Goal: Task Accomplishment & Management: Complete application form

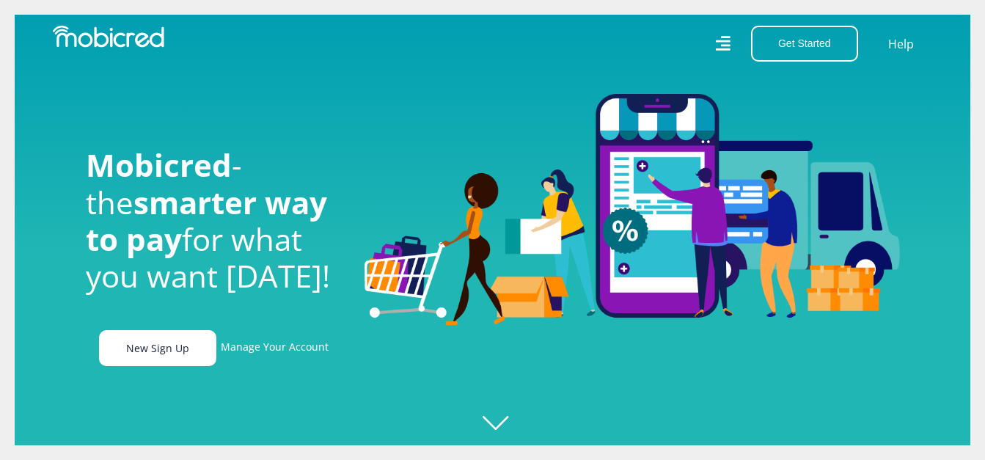
drag, startPoint x: 0, startPoint y: 0, endPoint x: 175, endPoint y: 355, distance: 395.5
click at [175, 355] on link "New Sign Up" at bounding box center [157, 348] width 117 height 36
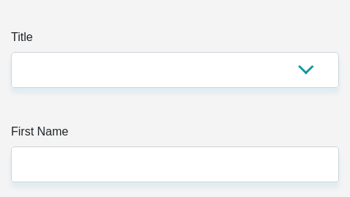
scroll to position [220, 0]
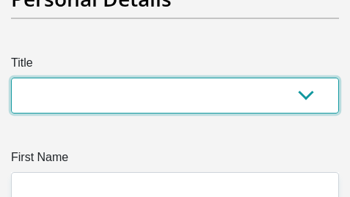
click at [150, 106] on select "Mr Ms Mrs Dr Other" at bounding box center [175, 96] width 328 height 36
select select "Ms"
click at [11, 78] on select "Mr Ms Mrs Dr Other" at bounding box center [175, 96] width 328 height 36
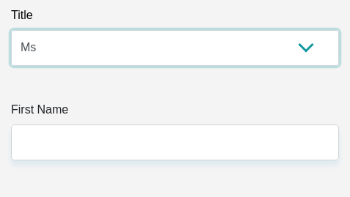
scroll to position [293, 0]
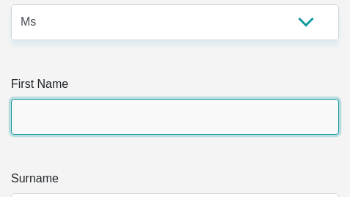
click at [73, 113] on input "First Name" at bounding box center [175, 117] width 328 height 36
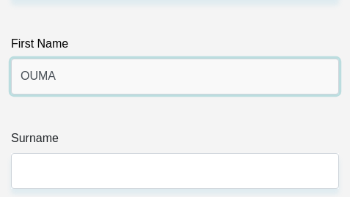
scroll to position [367, 0]
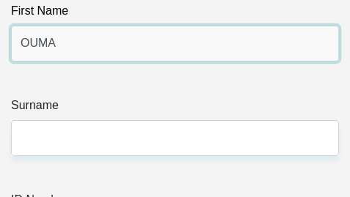
type input "OUMA"
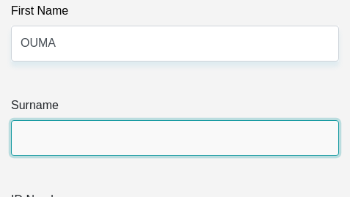
click at [53, 139] on input "Surname" at bounding box center [175, 138] width 328 height 36
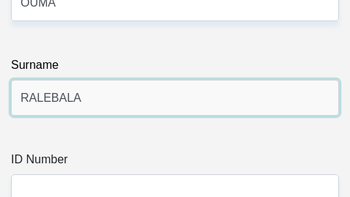
scroll to position [440, 0]
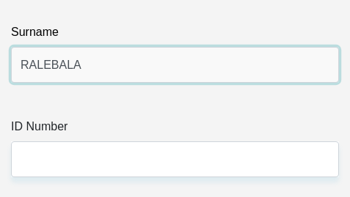
type input "RALEBALA"
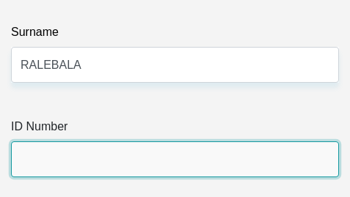
click at [92, 155] on input "ID Number" at bounding box center [175, 160] width 328 height 36
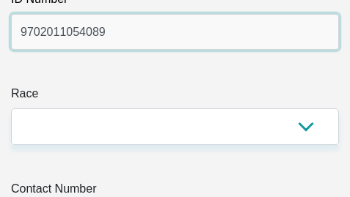
scroll to position [587, 0]
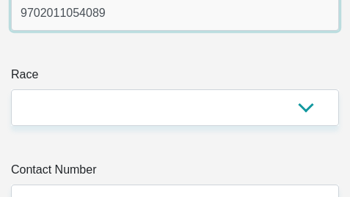
type input "9702011054089"
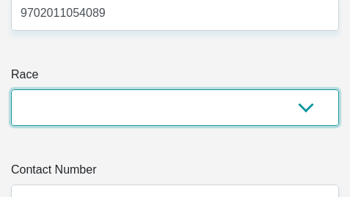
click at [70, 106] on select "Black Coloured Indian White Other" at bounding box center [175, 107] width 328 height 36
select select "1"
click at [11, 89] on select "Black Coloured Indian White Other" at bounding box center [175, 107] width 328 height 36
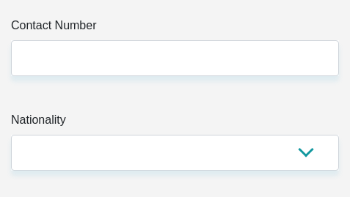
scroll to position [733, 0]
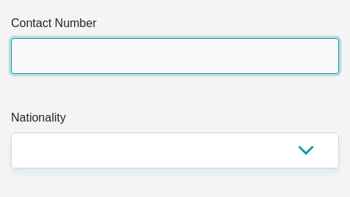
click at [68, 64] on input "Contact Number" at bounding box center [175, 56] width 328 height 36
type input "0780055260"
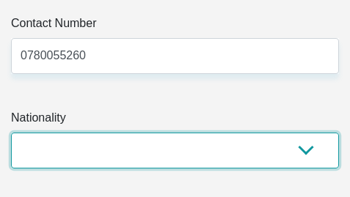
select select "ZAF"
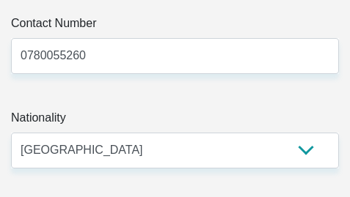
select select "ZAF"
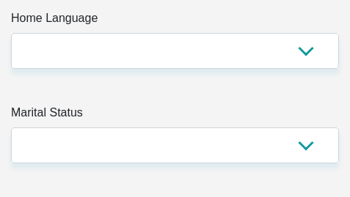
scroll to position [1027, 0]
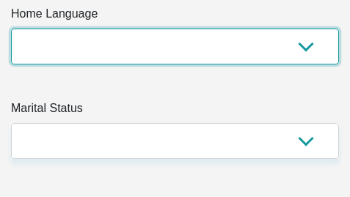
click at [58, 45] on select "Afrikaans English Sepedi South Ndebele Southern Sotho Swati Tsonga Tswana Venda…" at bounding box center [175, 47] width 328 height 36
select select "nso"
click at [11, 29] on select "Afrikaans English Sepedi South Ndebele Southern Sotho Swati Tsonga Tswana Venda…" at bounding box center [175, 47] width 328 height 36
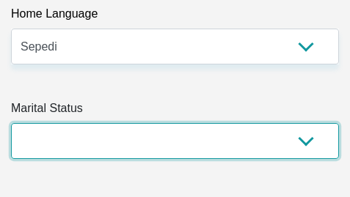
click at [78, 145] on select "Married ANC Single Divorced Widowed Married COP or Customary Law" at bounding box center [175, 141] width 328 height 36
select select "2"
click at [11, 123] on select "Married ANC Single Divorced Widowed Married COP or Customary Law" at bounding box center [175, 141] width 328 height 36
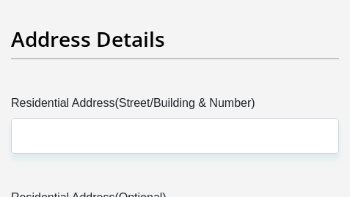
scroll to position [1320, 0]
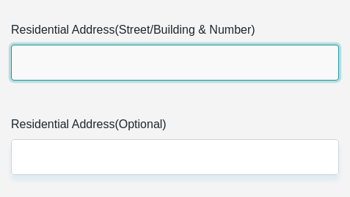
click at [52, 56] on input "Residential Address(Street/Building & Number)" at bounding box center [175, 63] width 328 height 36
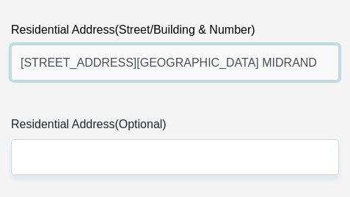
type input "85 MORKRLS STREET HALWAY HOUSE MIDRAND"
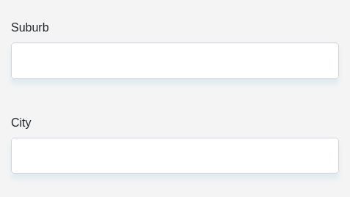
scroll to position [1467, 0]
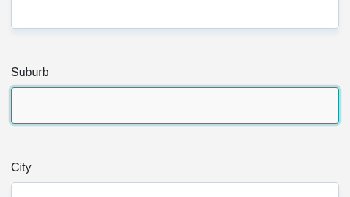
click at [154, 109] on input "Suburb" at bounding box center [175, 105] width 328 height 36
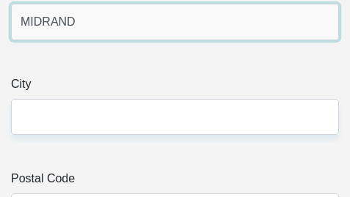
scroll to position [1613, 0]
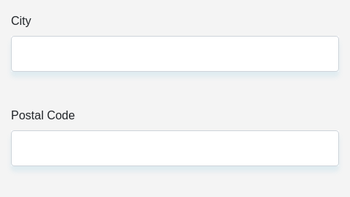
type input "MIDRAND"
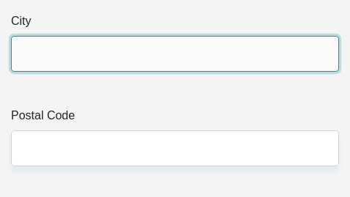
click at [73, 61] on input "City" at bounding box center [175, 54] width 328 height 36
type input "JOHANNESBUSRG"
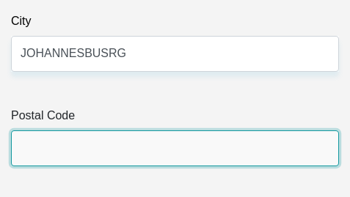
click at [25, 147] on input "Postal Code" at bounding box center [175, 149] width 328 height 36
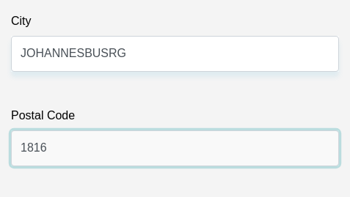
type input "1816"
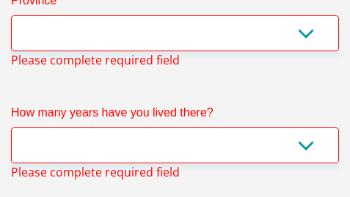
scroll to position [1788, 0]
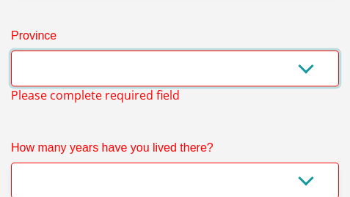
click at [64, 78] on select "Eastern Cape Free State Gauteng KwaZulu-Natal Limpopo Mpumalanga Northern Cape …" at bounding box center [175, 69] width 328 height 36
select select "Gauteng"
click at [11, 51] on select "Eastern Cape Free State Gauteng KwaZulu-Natal Limpopo Mpumalanga Northern Cape …" at bounding box center [175, 69] width 328 height 36
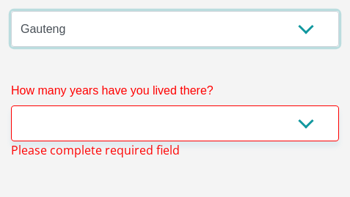
scroll to position [1861, 0]
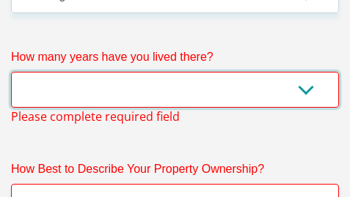
click at [64, 84] on select "less than 1 year 1-3 years 3-5 years 5+ years" at bounding box center [175, 90] width 328 height 36
select select "5"
click at [11, 72] on select "less than 1 year 1-3 years 3-5 years 5+ years" at bounding box center [175, 90] width 328 height 36
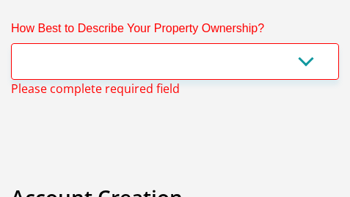
scroll to position [2008, 0]
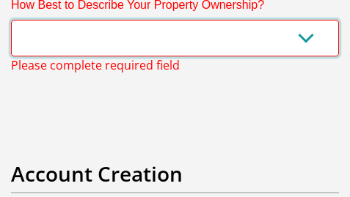
click at [50, 34] on select "Owned Rented Family Owned Company Dwelling" at bounding box center [175, 38] width 328 height 36
select select "Rented"
click at [11, 20] on select "Owned Rented Family Owned Company Dwelling" at bounding box center [175, 38] width 328 height 36
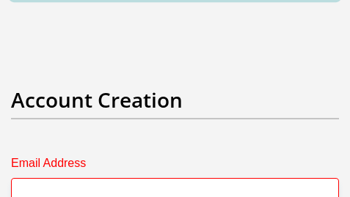
scroll to position [2155, 0]
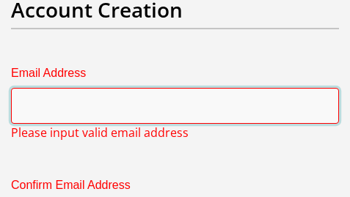
click at [84, 114] on input "Email Address" at bounding box center [175, 106] width 328 height 36
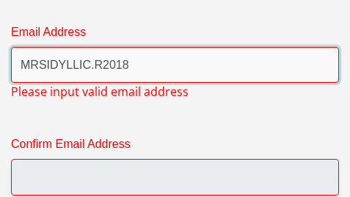
scroll to position [2228, 0]
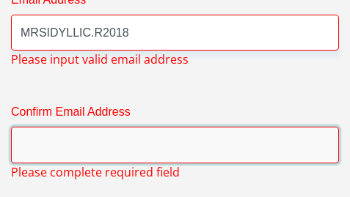
click at [68, 158] on input "Confirm Email Address" at bounding box center [175, 145] width 328 height 36
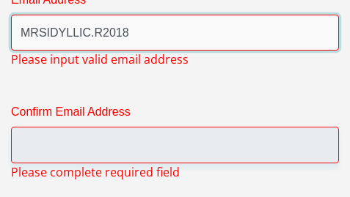
click at [125, 28] on input "MRSIDYLLIC.R2018" at bounding box center [175, 33] width 328 height 36
click at [131, 38] on input "MRSIDYLLIC.R2018" at bounding box center [175, 33] width 328 height 36
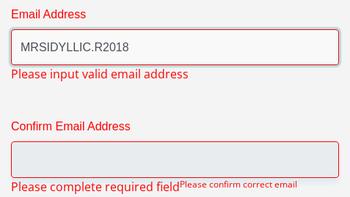
click at [136, 40] on input "MRSIDYLLIC.R2018" at bounding box center [175, 47] width 328 height 36
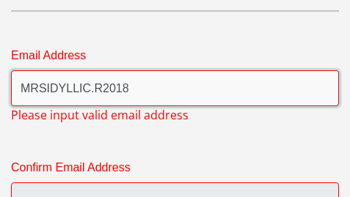
scroll to position [2171, 0]
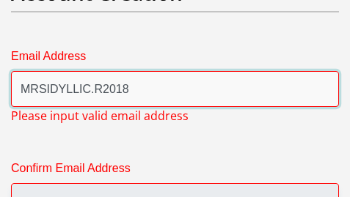
type input "mrsidyllic.r2018@gmail.com"
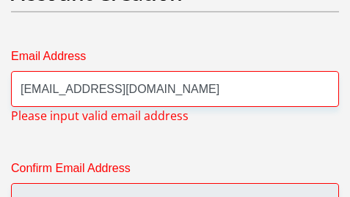
type input "2090"
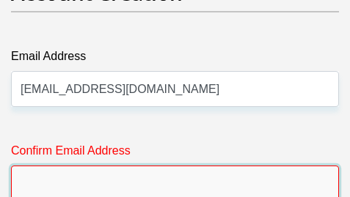
type input "mrsidyllic.r2018@gmail.com"
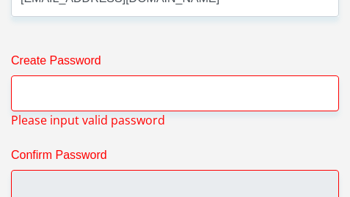
scroll to position [2392, 0]
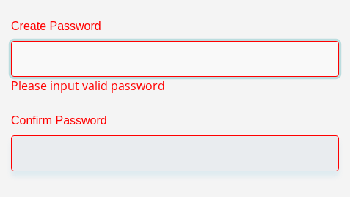
click at [36, 48] on input "Create Password" at bounding box center [175, 59] width 328 height 36
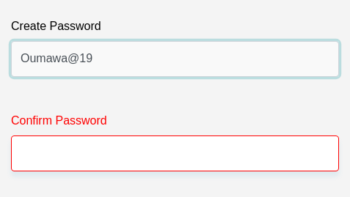
type input "Oumawa@19"
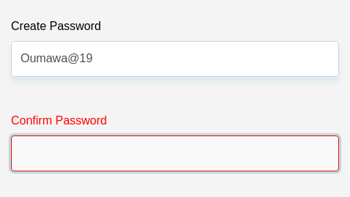
click at [41, 159] on input "Confirm Password" at bounding box center [175, 154] width 328 height 36
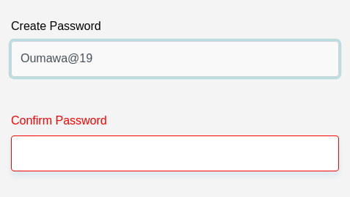
drag, startPoint x: 114, startPoint y: 59, endPoint x: -4, endPoint y: 97, distance: 124.6
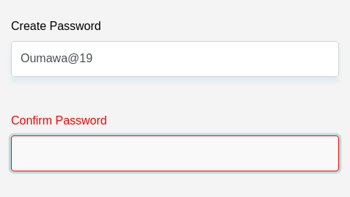
click at [44, 155] on input "Confirm Password" at bounding box center [175, 154] width 328 height 36
paste input "Oumawa@19"
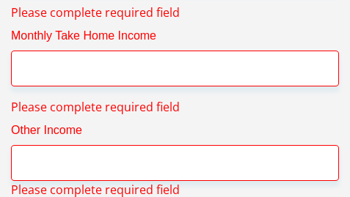
scroll to position [2978, 0]
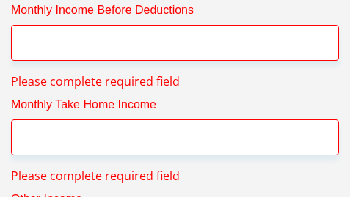
type input "Oumawa@19"
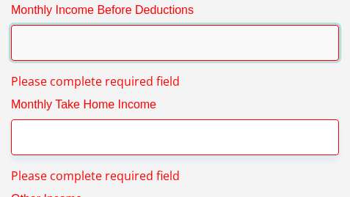
click at [40, 39] on input "Monthly Income Before Deductions" at bounding box center [175, 43] width 328 height 36
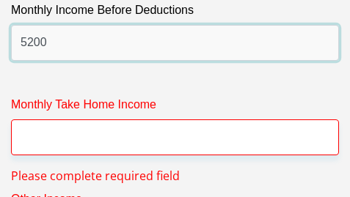
type input "5200"
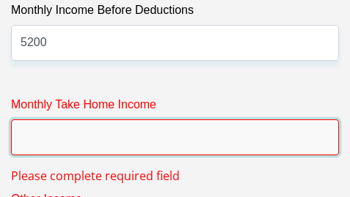
click at [59, 133] on input "Monthly Take Home Income" at bounding box center [175, 138] width 328 height 36
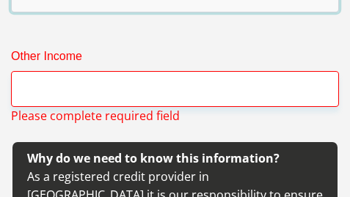
scroll to position [3125, 0]
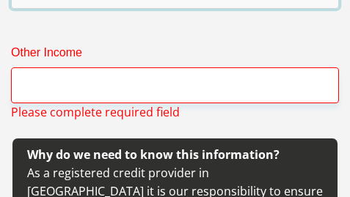
type input "3700"
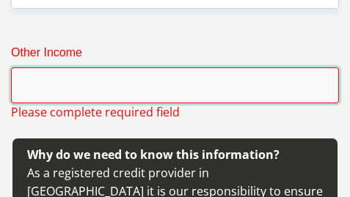
click at [45, 84] on input "Other Income" at bounding box center [175, 85] width 328 height 36
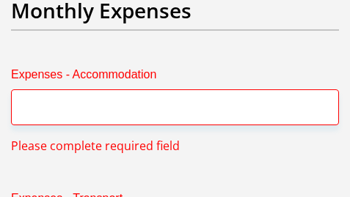
scroll to position [3565, 0]
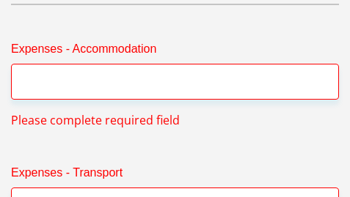
type input "570"
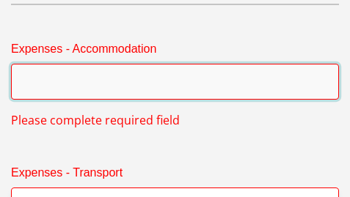
click at [62, 64] on input "Expenses - Accommodation" at bounding box center [175, 82] width 328 height 36
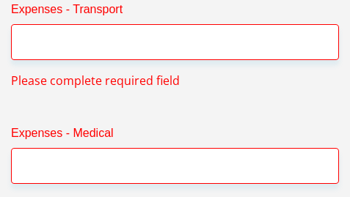
scroll to position [3712, 0]
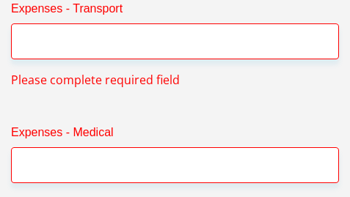
type input "0"
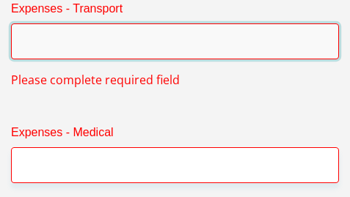
click at [95, 28] on input "Expenses - Transport" at bounding box center [175, 41] width 328 height 36
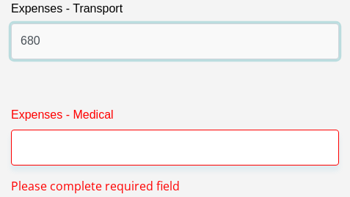
type input "680"
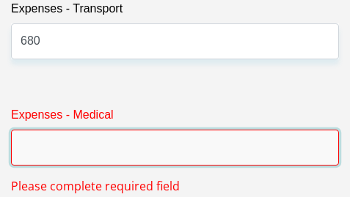
click at [67, 130] on input "Expenses - Medical" at bounding box center [175, 148] width 328 height 36
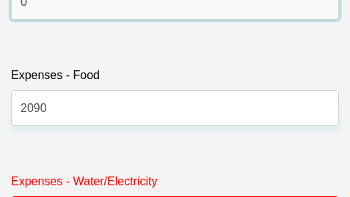
scroll to position [3858, 0]
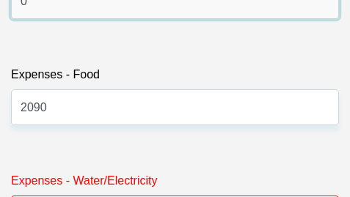
type input "0"
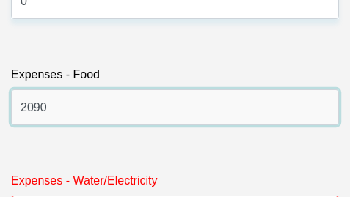
drag, startPoint x: 70, startPoint y: 85, endPoint x: 4, endPoint y: 103, distance: 69.2
click at [4, 103] on div "Expenses - Food 2090" at bounding box center [175, 101] width 350 height 71
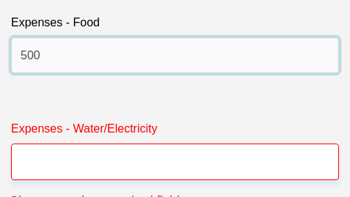
scroll to position [4005, 0]
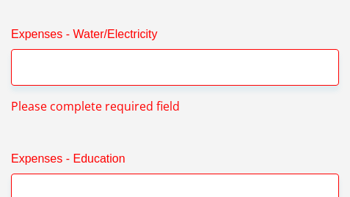
type input "500"
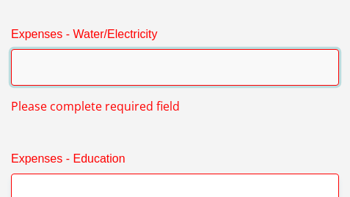
click at [84, 49] on input "Expenses - Water/Electricity" at bounding box center [175, 67] width 328 height 36
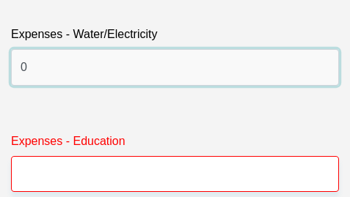
scroll to position [4078, 0]
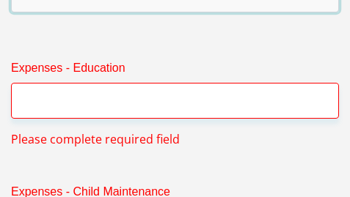
type input "0"
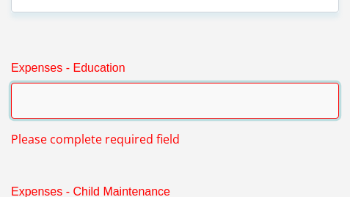
click at [72, 83] on input "Expenses - Education" at bounding box center [175, 101] width 328 height 36
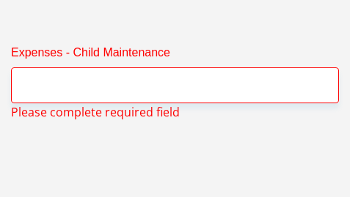
scroll to position [4225, 0]
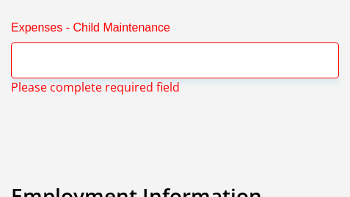
type input "0"
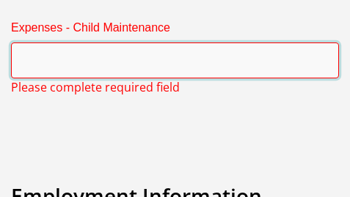
click at [186, 43] on input "Expenses - Child Maintenance" at bounding box center [175, 61] width 328 height 36
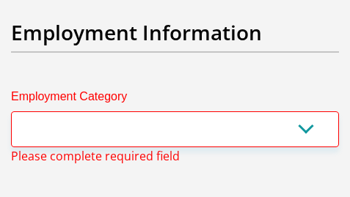
scroll to position [4372, 0]
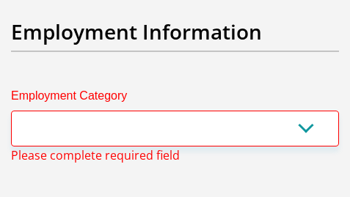
type input "0"
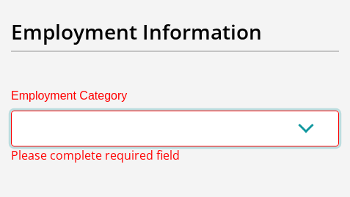
click at [98, 114] on select "AGRICULTURE ALCOHOL & TOBACCO CONSTRUCTION MATERIALS METALLURGY EQUIPMENT FOR R…" at bounding box center [175, 129] width 328 height 36
click at [114, 111] on select "AGRICULTURE ALCOHOL & TOBACCO CONSTRUCTION MATERIALS METALLURGY EQUIPMENT FOR R…" at bounding box center [175, 129] width 328 height 36
click at [207, 111] on select "AGRICULTURE ALCOHOL & TOBACCO CONSTRUCTION MATERIALS METALLURGY EQUIPMENT FOR R…" at bounding box center [175, 129] width 328 height 36
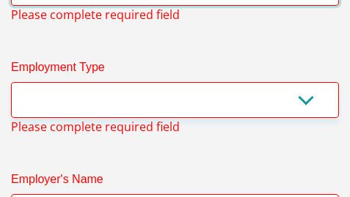
scroll to position [4518, 0]
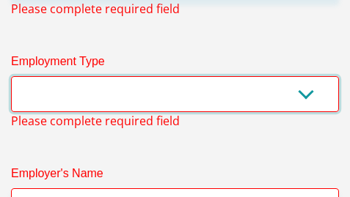
click at [92, 76] on select "College/Lecturer Craft Seller Creative Driver Executive Farmer Forces - Non Com…" at bounding box center [175, 94] width 328 height 36
select select "Office Staff/Clerk"
click at [11, 76] on select "College/Lecturer Craft Seller Creative Driver Executive Farmer Forces - Non Com…" at bounding box center [175, 94] width 328 height 36
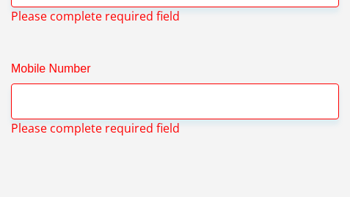
scroll to position [5398, 0]
